Goal: Task Accomplishment & Management: Use online tool/utility

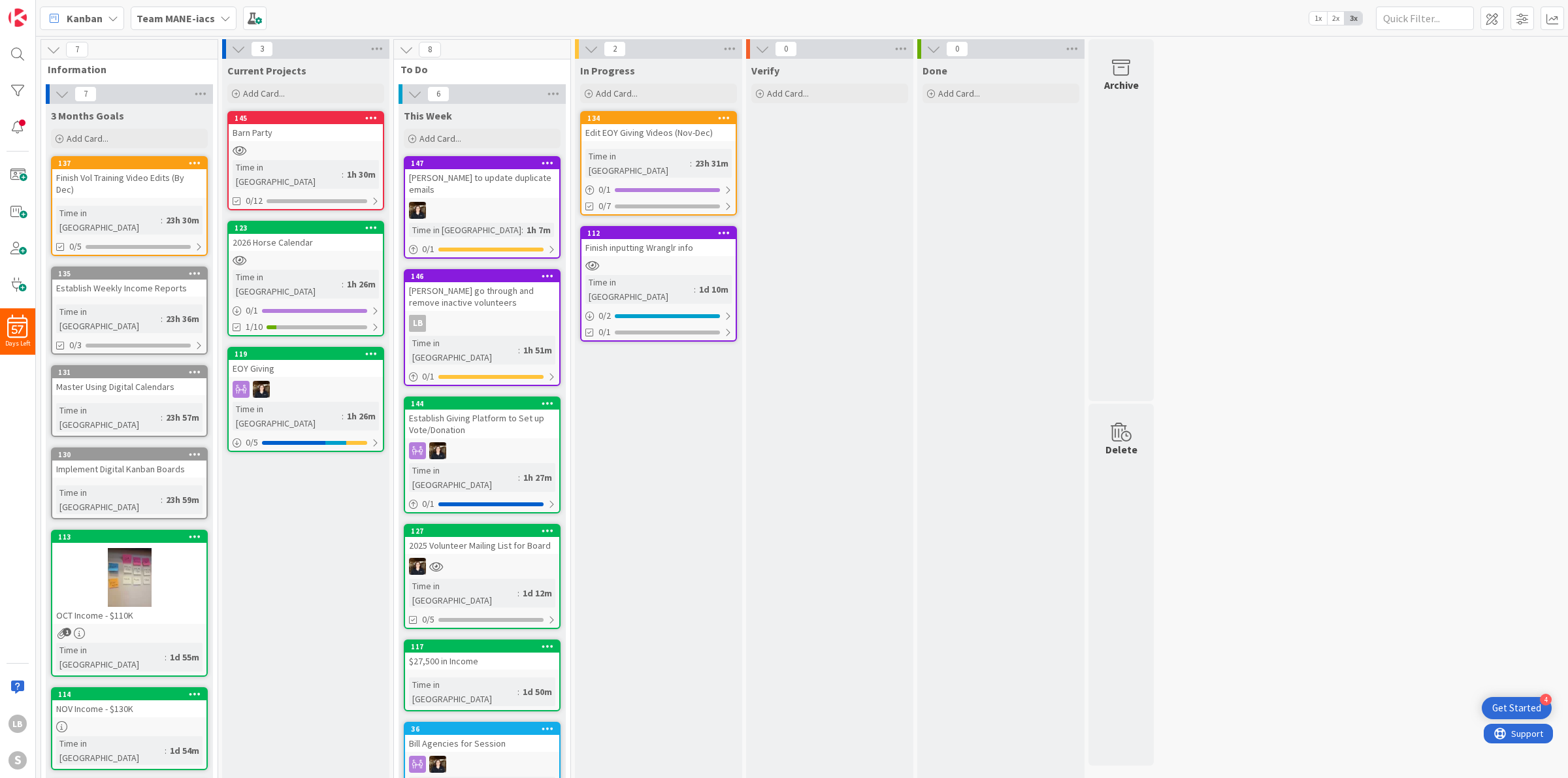
click at [339, 134] on div "Barn Party" at bounding box center [305, 133] width 154 height 17
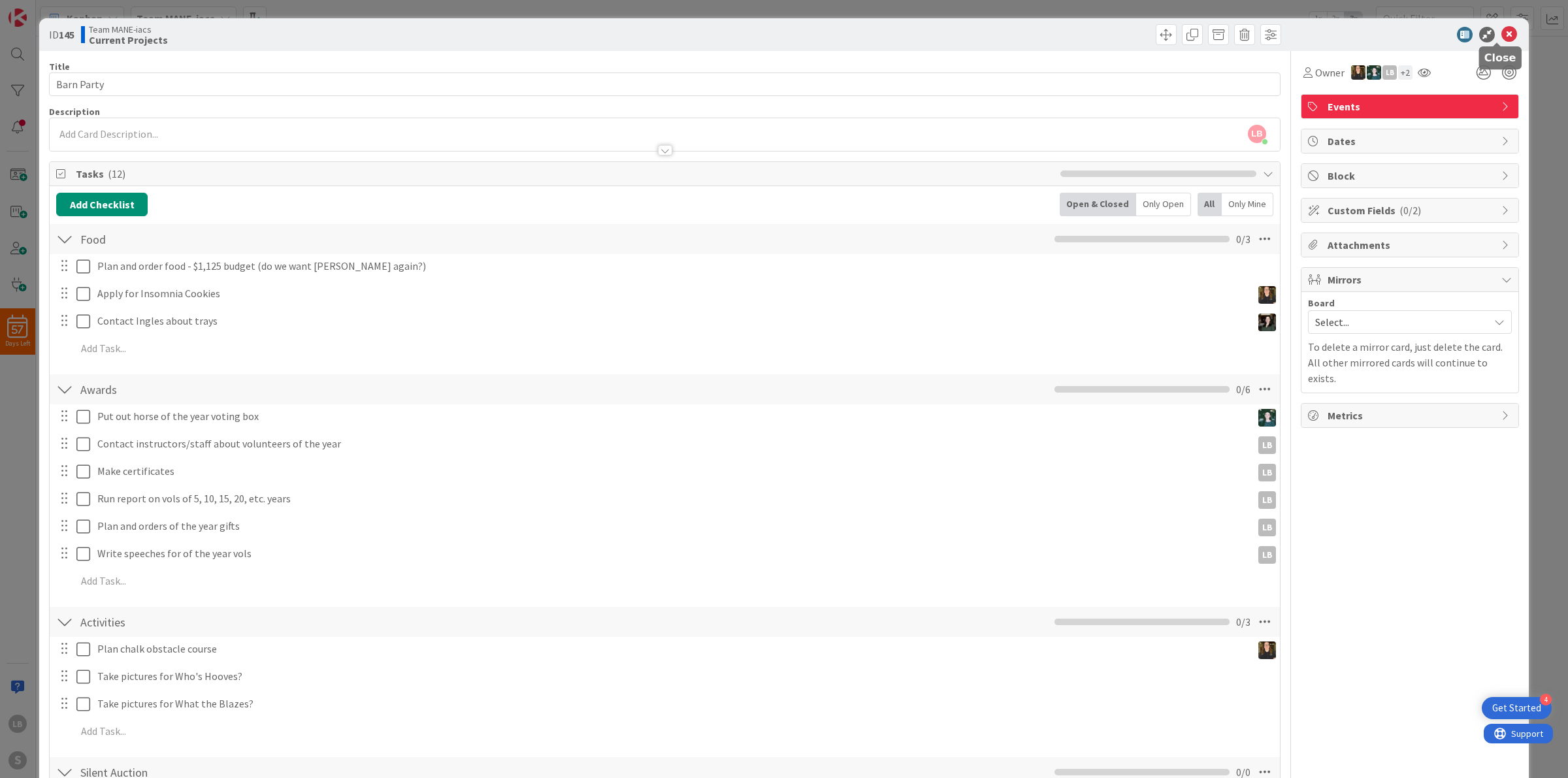
click at [1501, 37] on icon at bounding box center [1509, 35] width 15 height 15
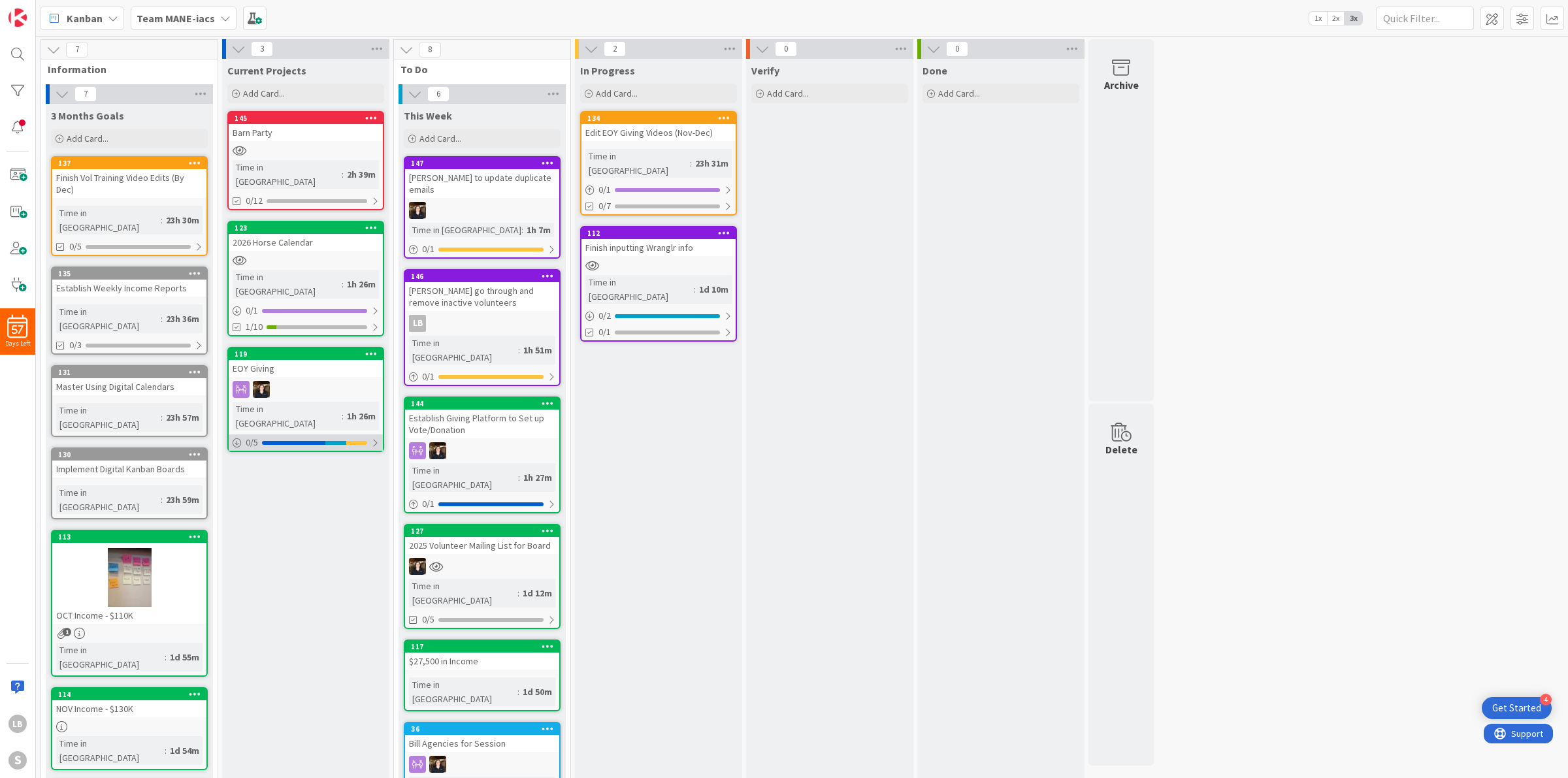
click at [290, 441] on div at bounding box center [293, 443] width 63 height 4
click at [262, 564] on div "Current Projects Add Card... 145 Barn Party Time in [GEOGRAPHIC_DATA] : 2h 39m …" at bounding box center [306, 571] width 167 height 1025
click at [513, 369] on div "0 / 1" at bounding box center [482, 376] width 154 height 16
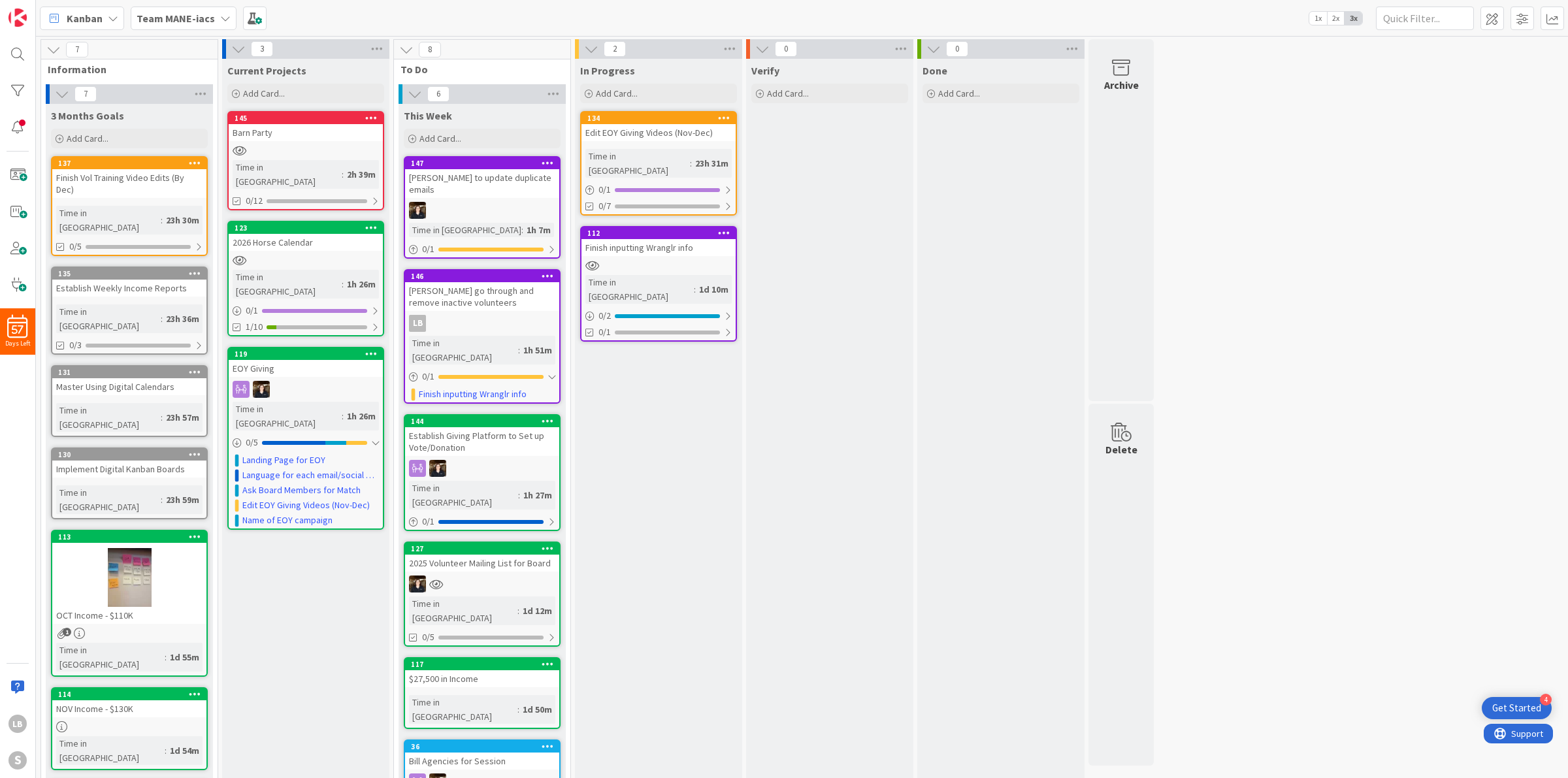
click at [582, 397] on div "In Progress Add Card... 134 Edit EOY Giving Videos (Nov-Dec) Time in [GEOGRAPHI…" at bounding box center [658, 579] width 167 height 1039
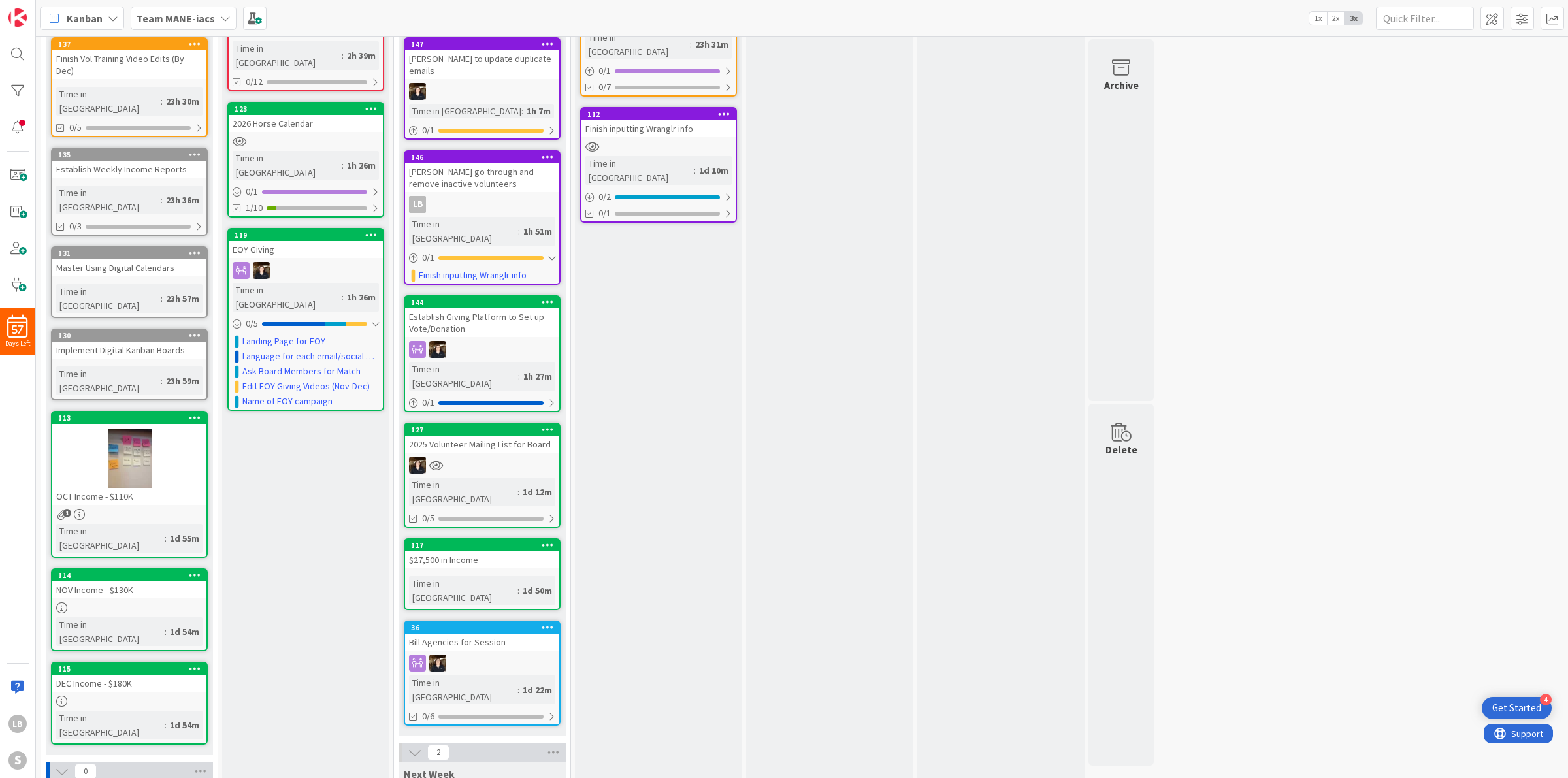
scroll to position [133, 0]
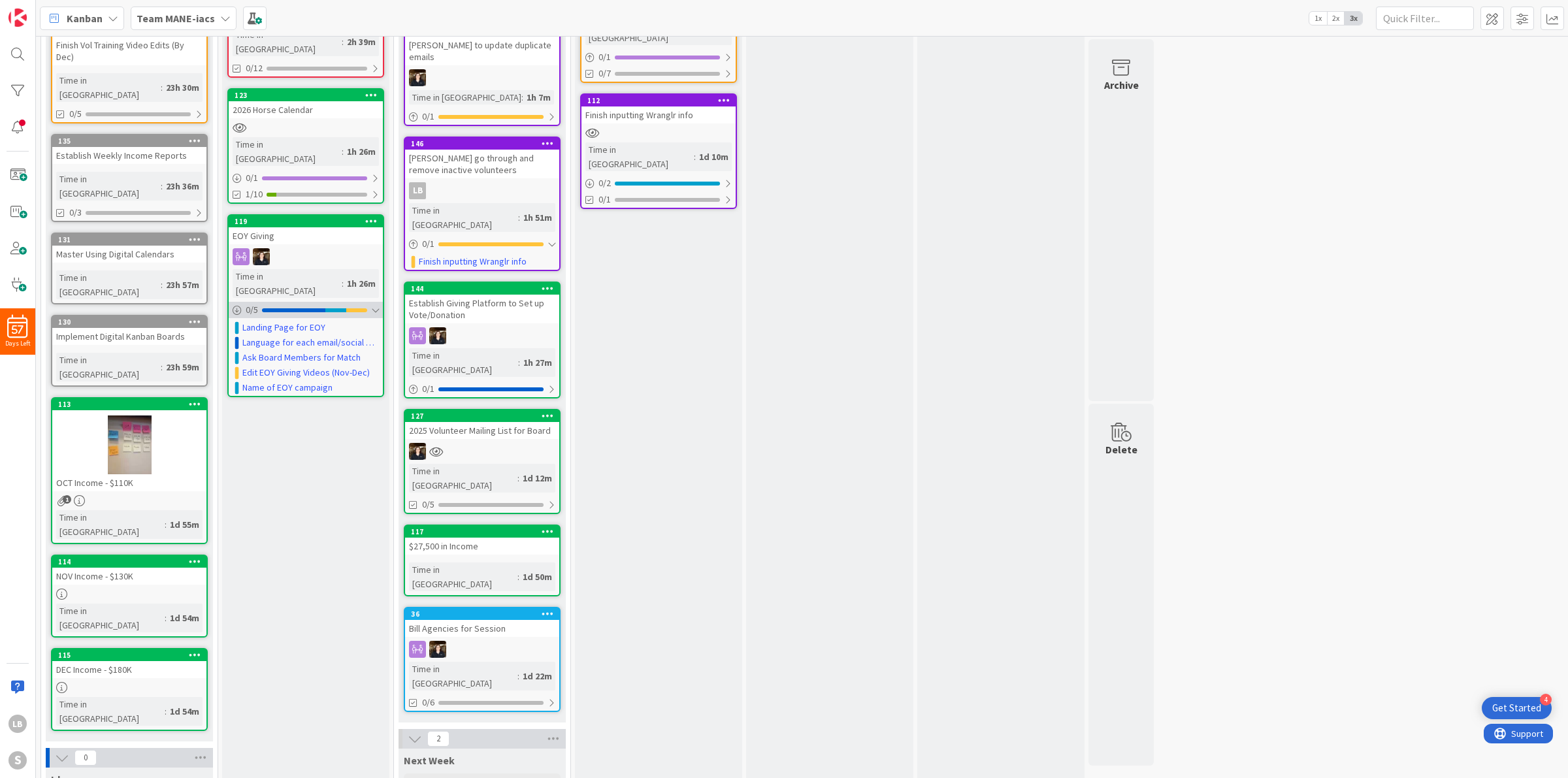
click at [375, 305] on div at bounding box center [375, 310] width 8 height 11
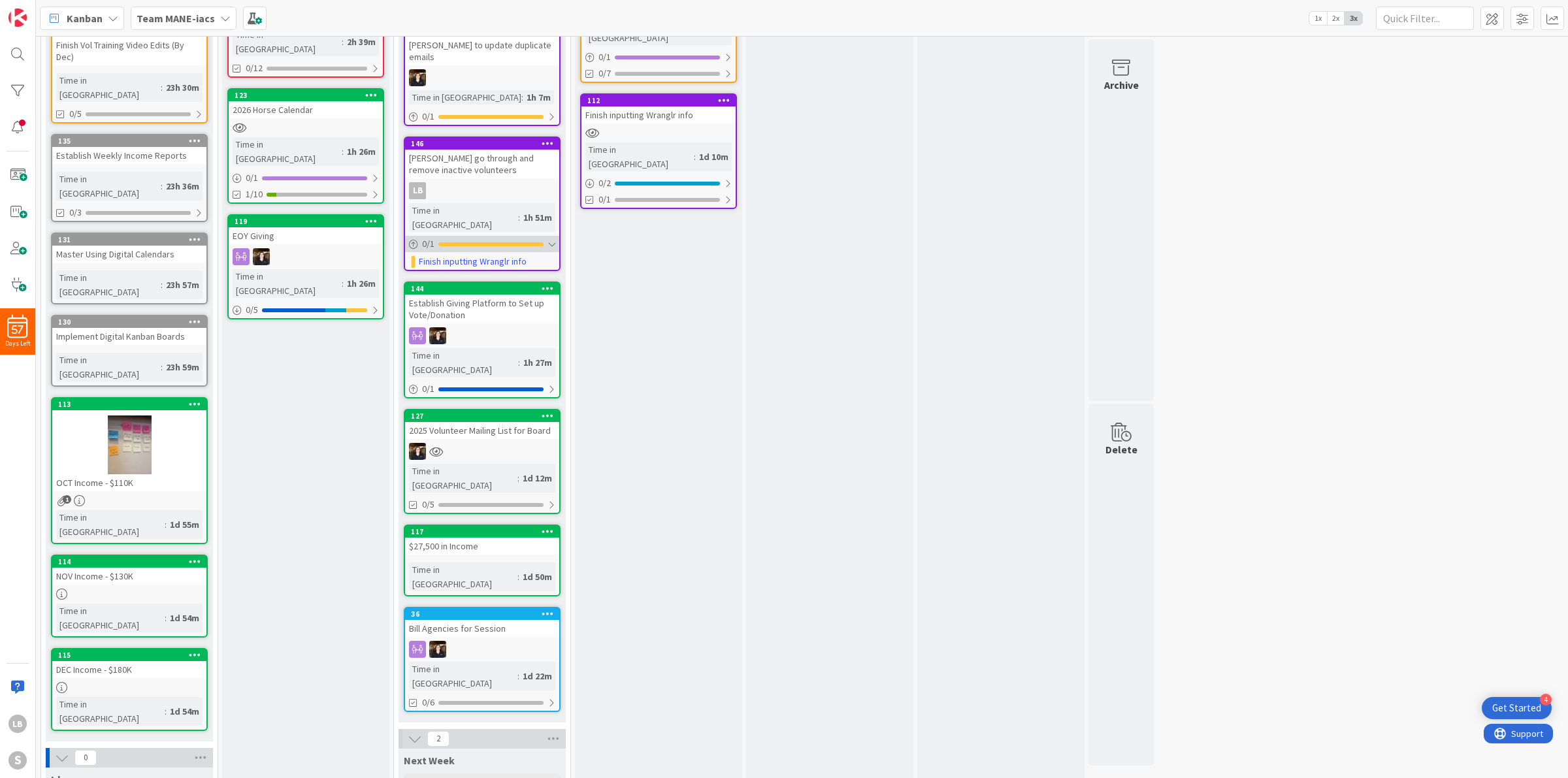
click at [556, 239] on div at bounding box center [552, 244] width 8 height 11
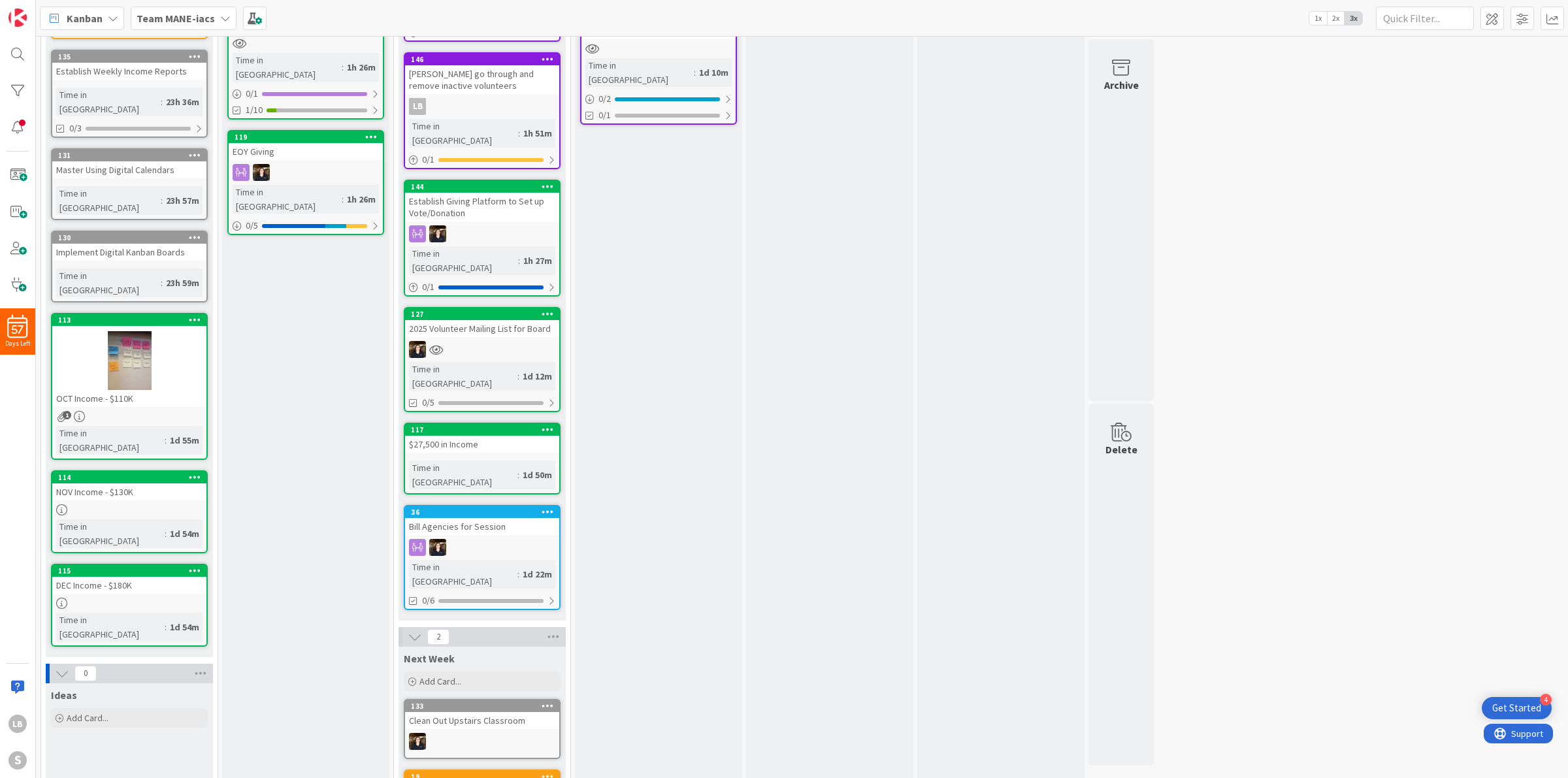
scroll to position [0, 0]
